Goal: Check status: Check status

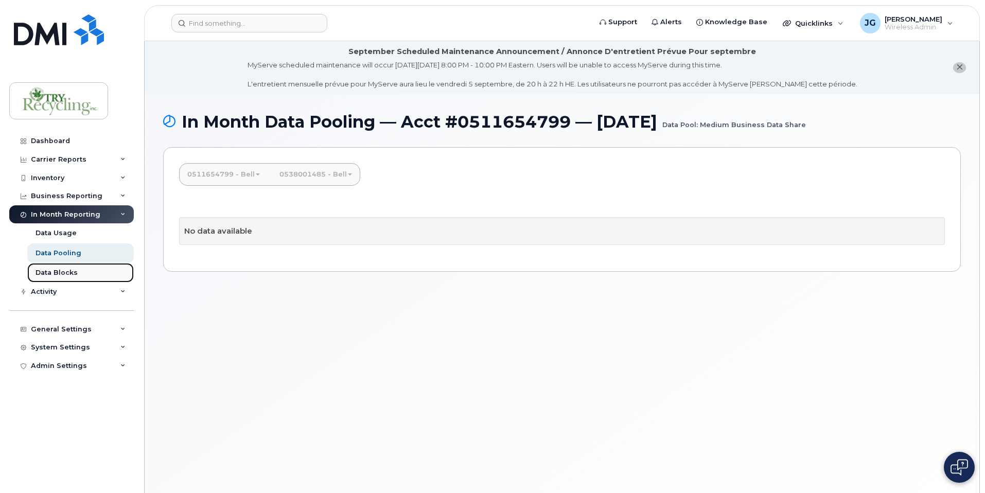
click at [63, 270] on div "Data Blocks" at bounding box center [56, 272] width 42 height 9
click at [52, 272] on div "Data Blocks" at bounding box center [56, 272] width 42 height 9
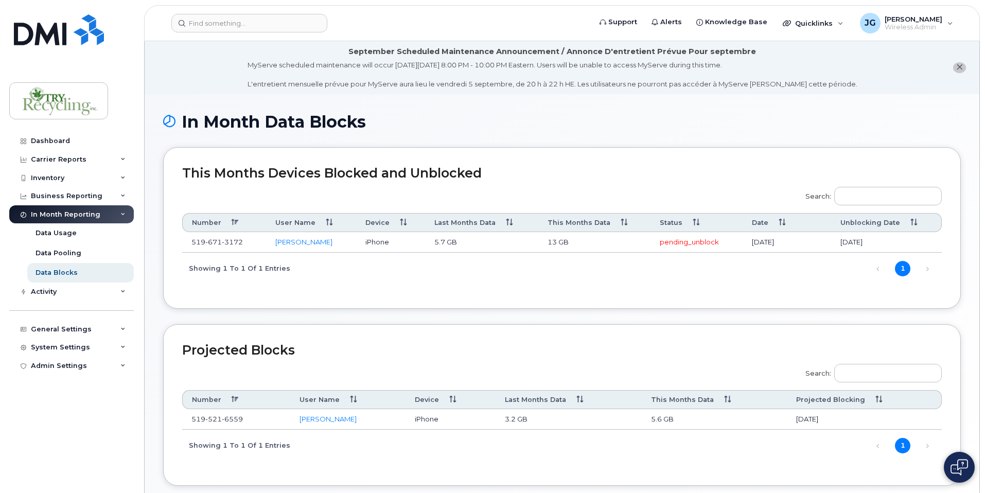
click at [681, 242] on td "pending_unblock" at bounding box center [696, 242] width 92 height 21
